Goal: Task Accomplishment & Management: Manage account settings

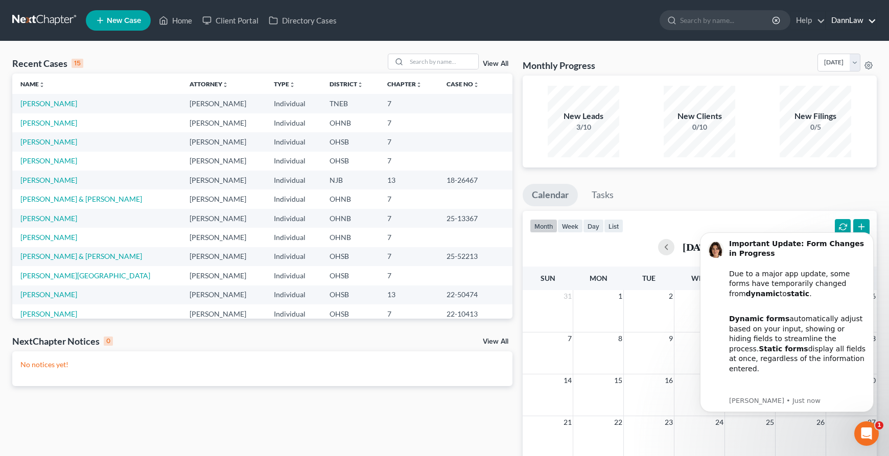
click at [855, 26] on link "DannLaw" at bounding box center [851, 20] width 50 height 18
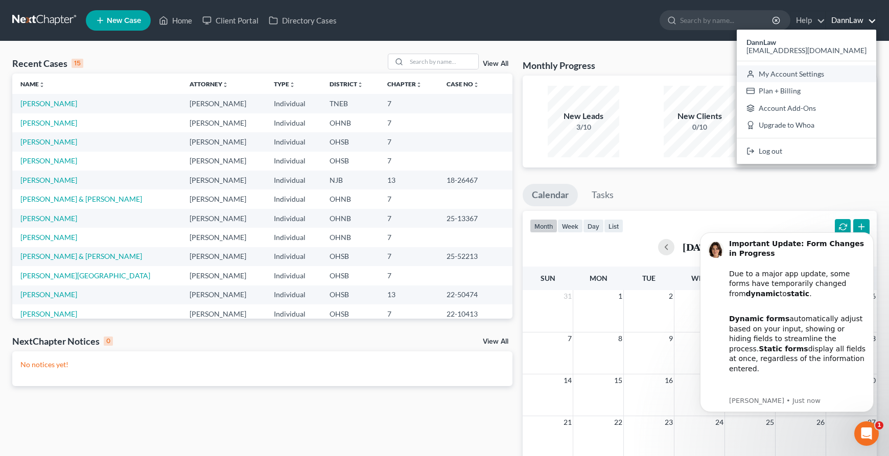
click at [835, 77] on link "My Account Settings" at bounding box center [806, 73] width 139 height 17
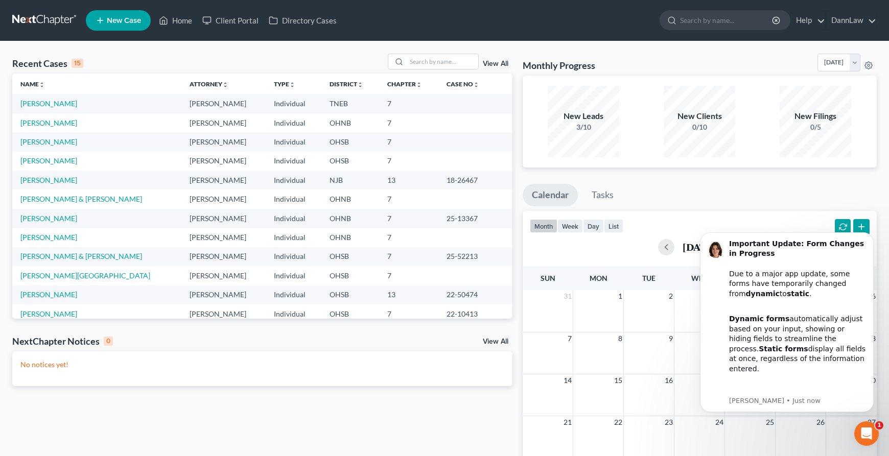
select select "24"
select select "36"
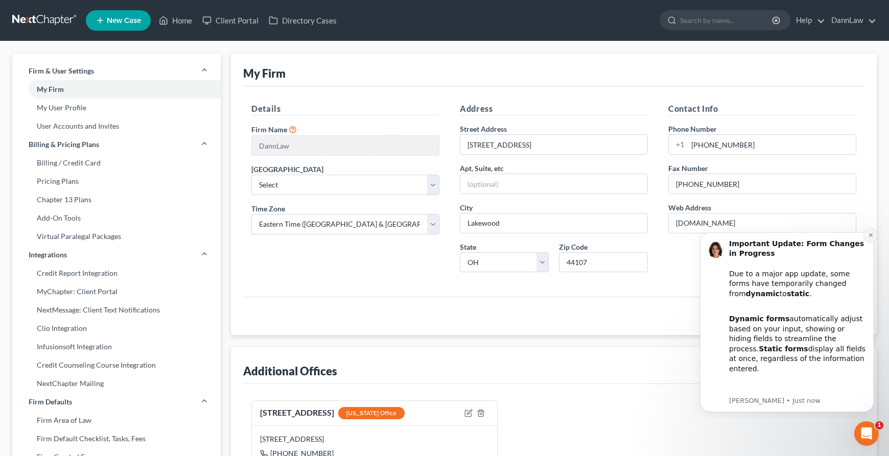
click at [875, 236] on button "Dismiss notification" at bounding box center [870, 235] width 13 height 13
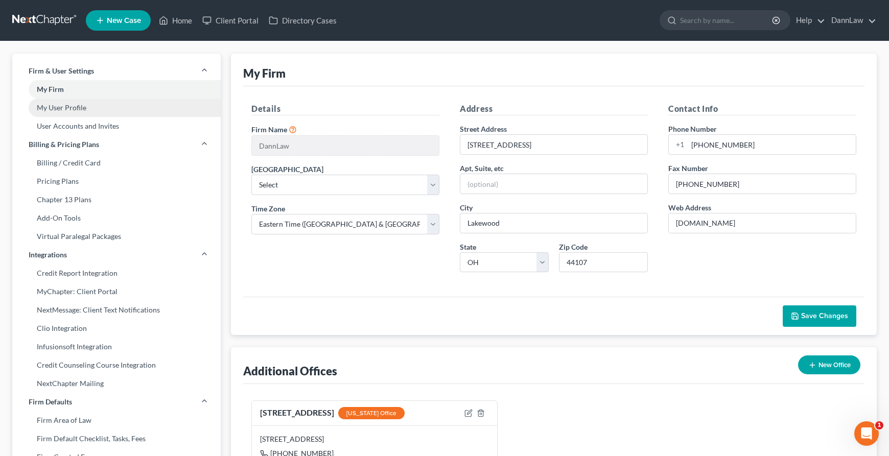
click at [121, 112] on link "My User Profile" at bounding box center [116, 108] width 208 height 18
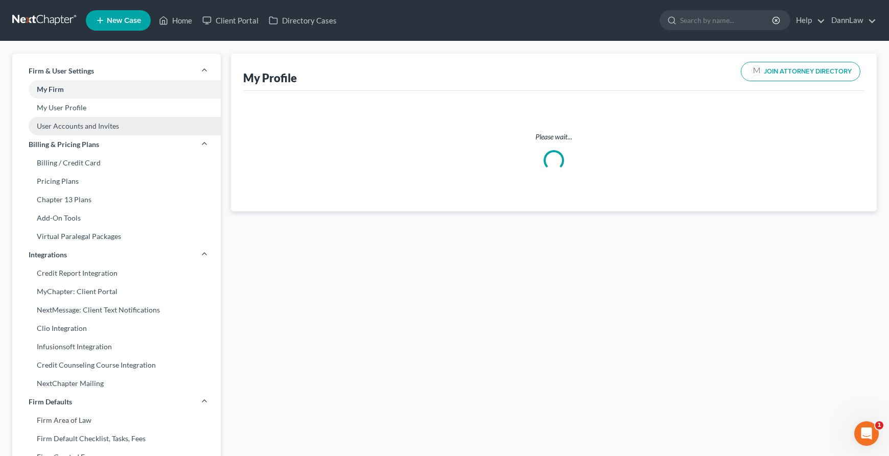
select select "36"
select select "attorney"
select select "0"
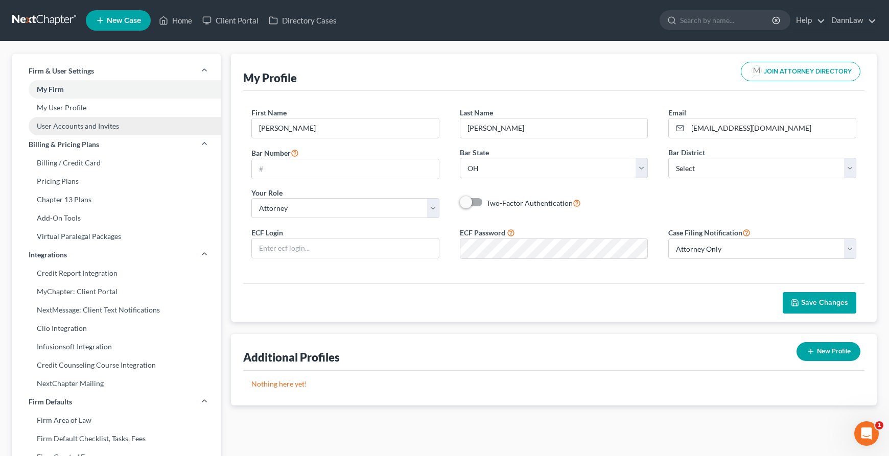
click at [124, 123] on link "User Accounts and Invites" at bounding box center [116, 126] width 208 height 18
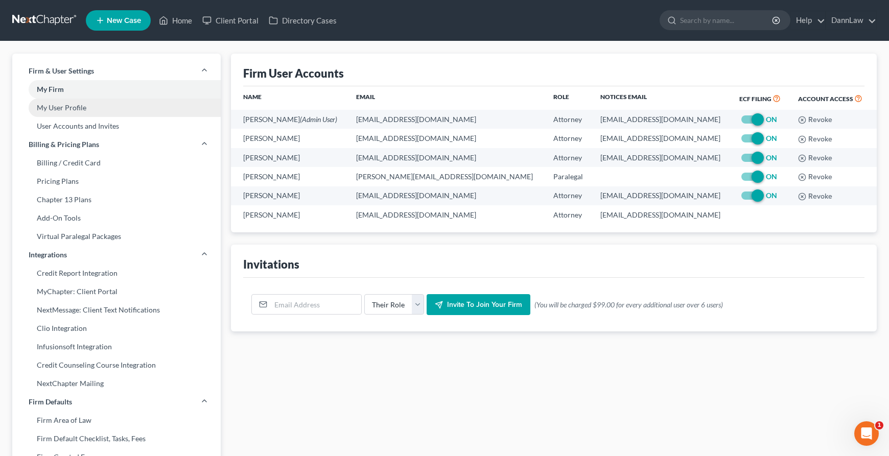
click at [98, 104] on link "My User Profile" at bounding box center [116, 108] width 208 height 18
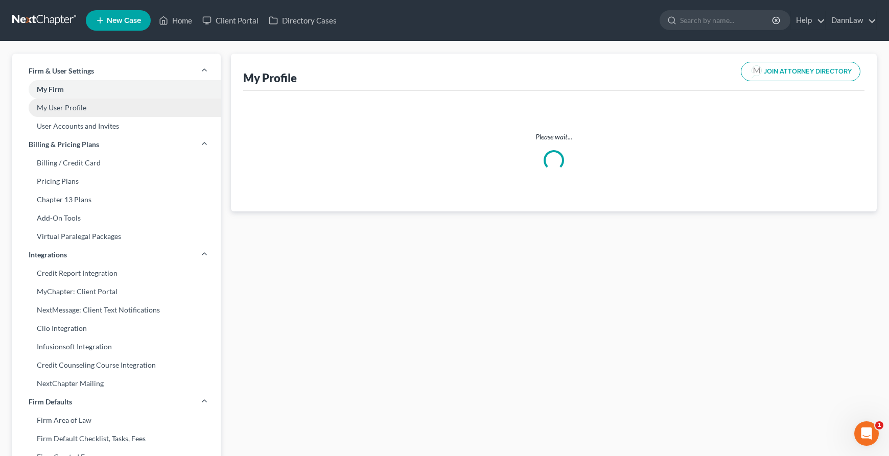
select select "36"
select select "attorney"
select select "0"
